Goal: Information Seeking & Learning: Learn about a topic

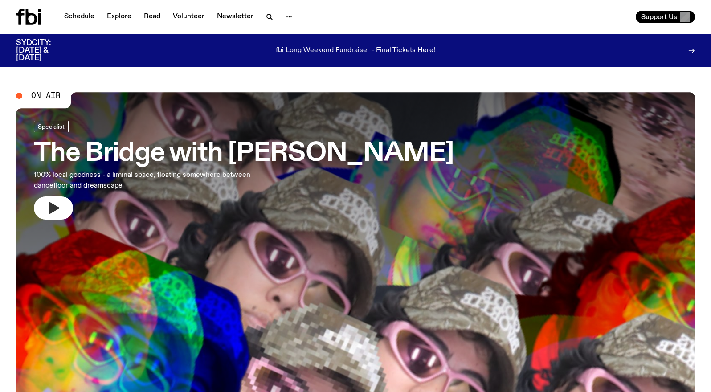
click at [53, 209] on icon "button" at bounding box center [54, 208] width 10 height 12
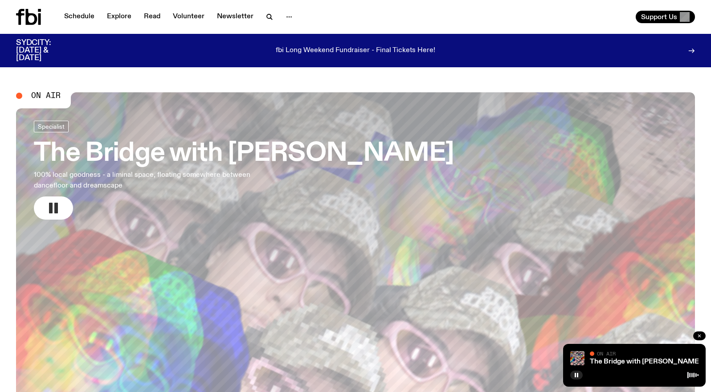
click at [700, 336] on icon "button" at bounding box center [699, 336] width 3 height 3
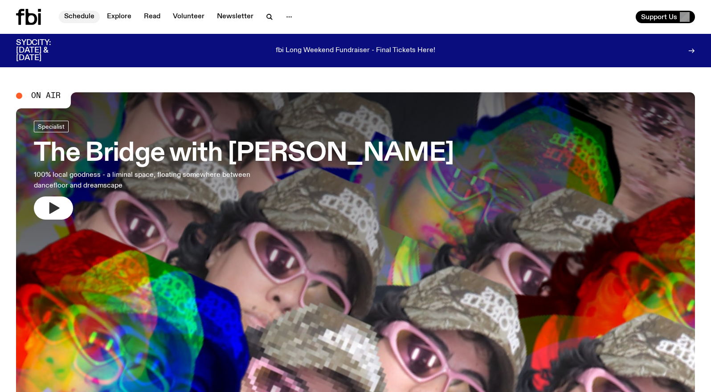
click at [74, 16] on link "Schedule" at bounding box center [79, 17] width 41 height 12
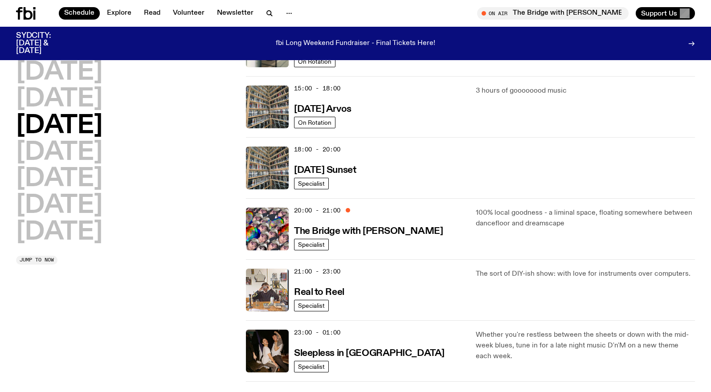
scroll to position [310, 0]
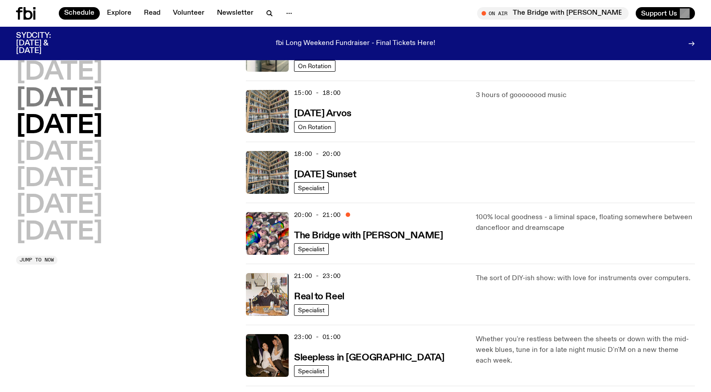
click at [76, 101] on h2 "[DATE]" at bounding box center [59, 99] width 86 height 25
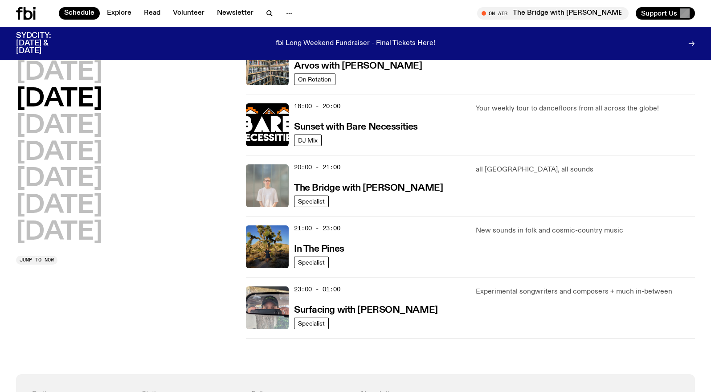
scroll to position [365, 0]
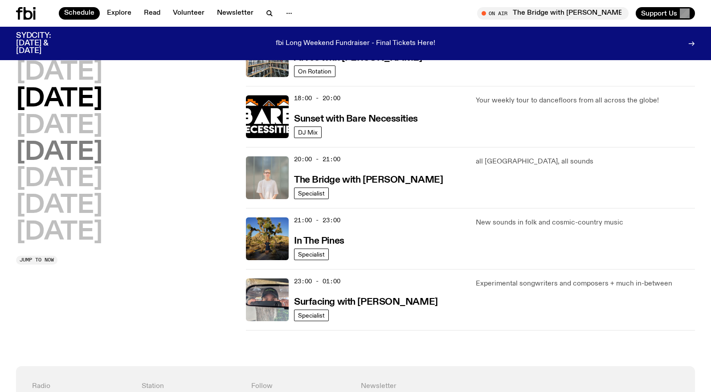
click at [80, 151] on h2 "[DATE]" at bounding box center [59, 152] width 86 height 25
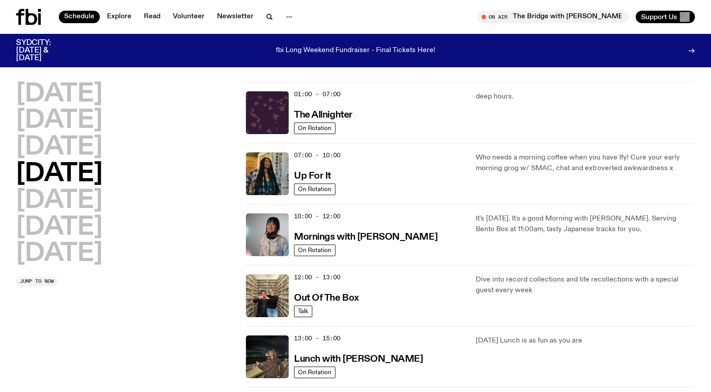
scroll to position [0, 0]
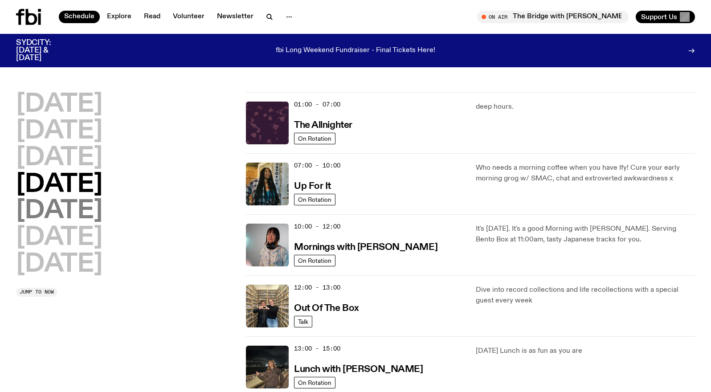
click at [39, 209] on h2 "[DATE]" at bounding box center [59, 211] width 86 height 25
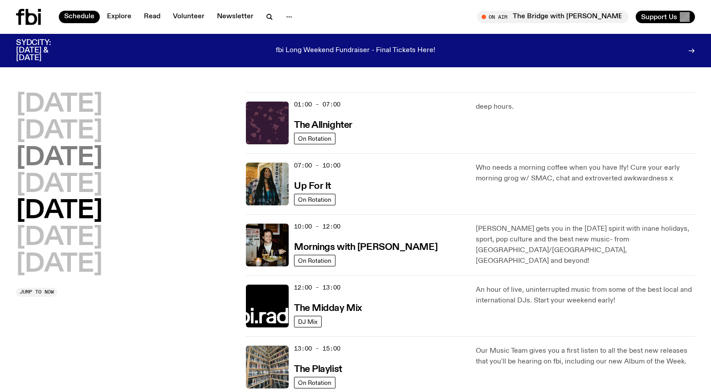
drag, startPoint x: 62, startPoint y: 103, endPoint x: 94, endPoint y: 132, distance: 42.9
click at [62, 103] on h2 "[DATE]" at bounding box center [59, 104] width 86 height 25
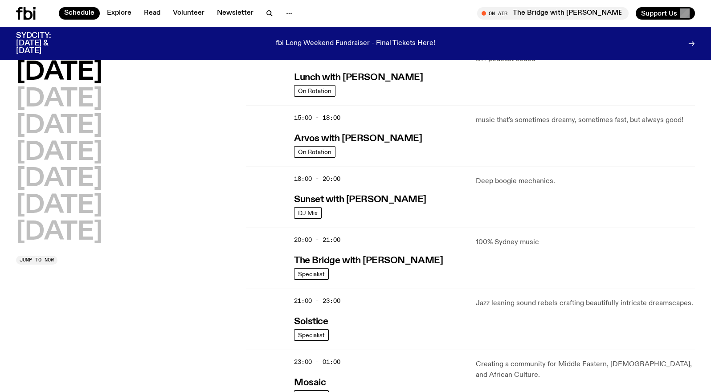
scroll to position [285, 0]
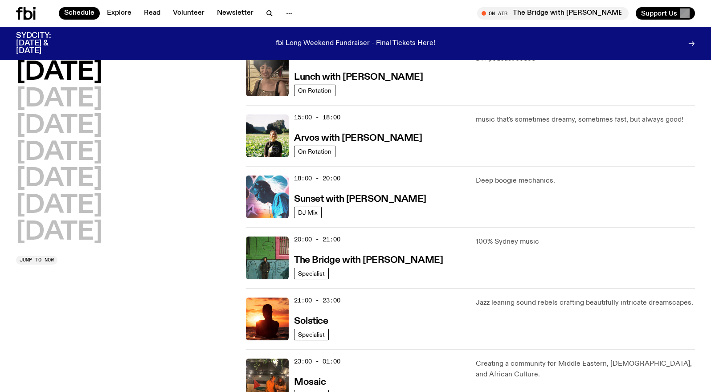
click at [268, 194] on img at bounding box center [267, 197] width 43 height 43
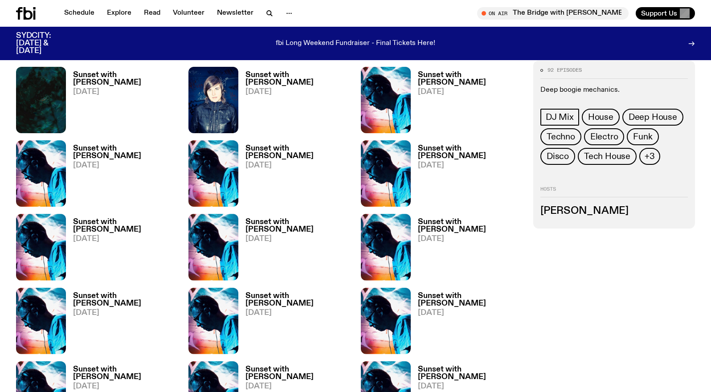
scroll to position [500, 0]
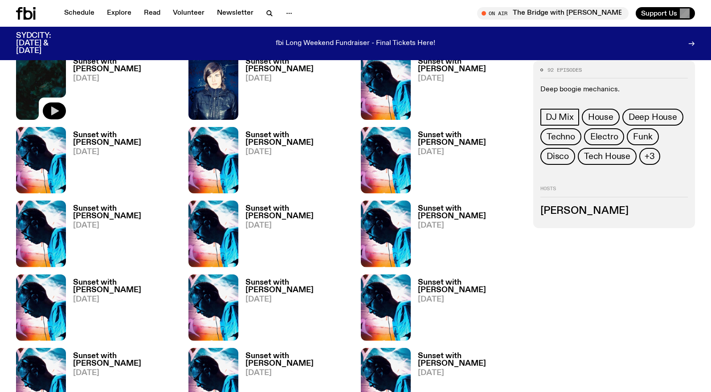
click at [54, 109] on icon "button" at bounding box center [55, 110] width 8 height 9
